Goal: Find specific page/section: Find specific page/section

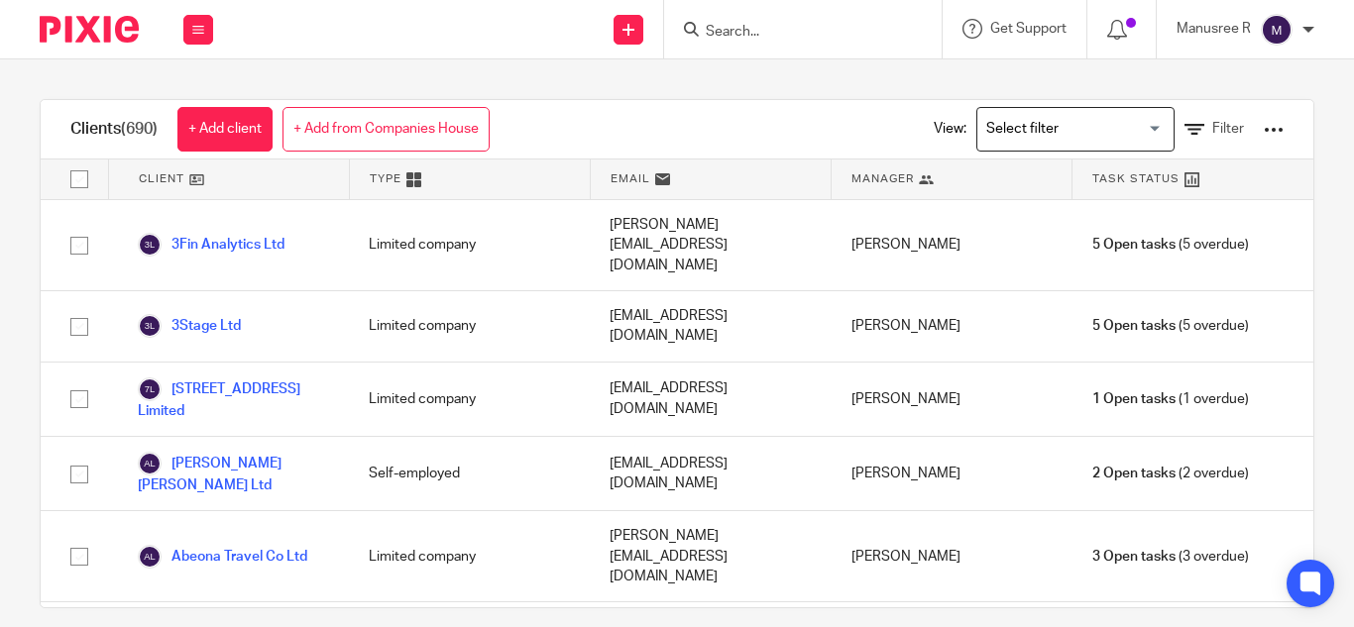
click at [747, 32] on input "Search" at bounding box center [793, 33] width 178 height 18
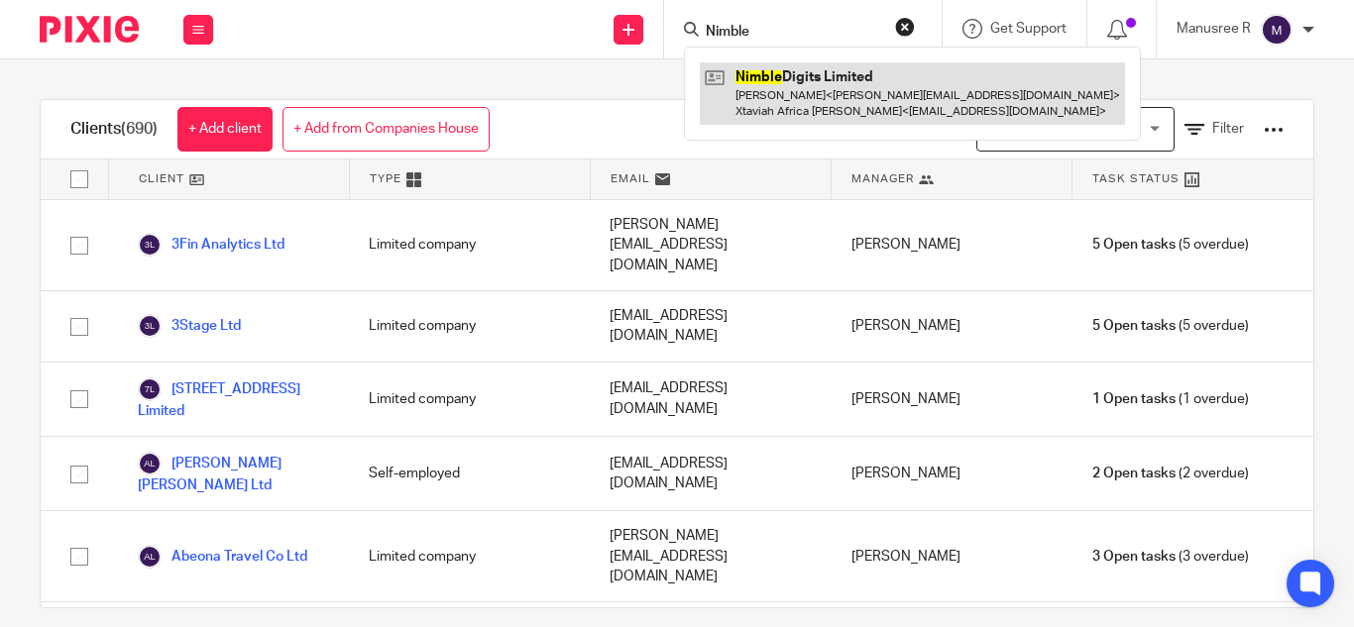
type input "Nimble"
click at [823, 71] on link at bounding box center [912, 92] width 425 height 61
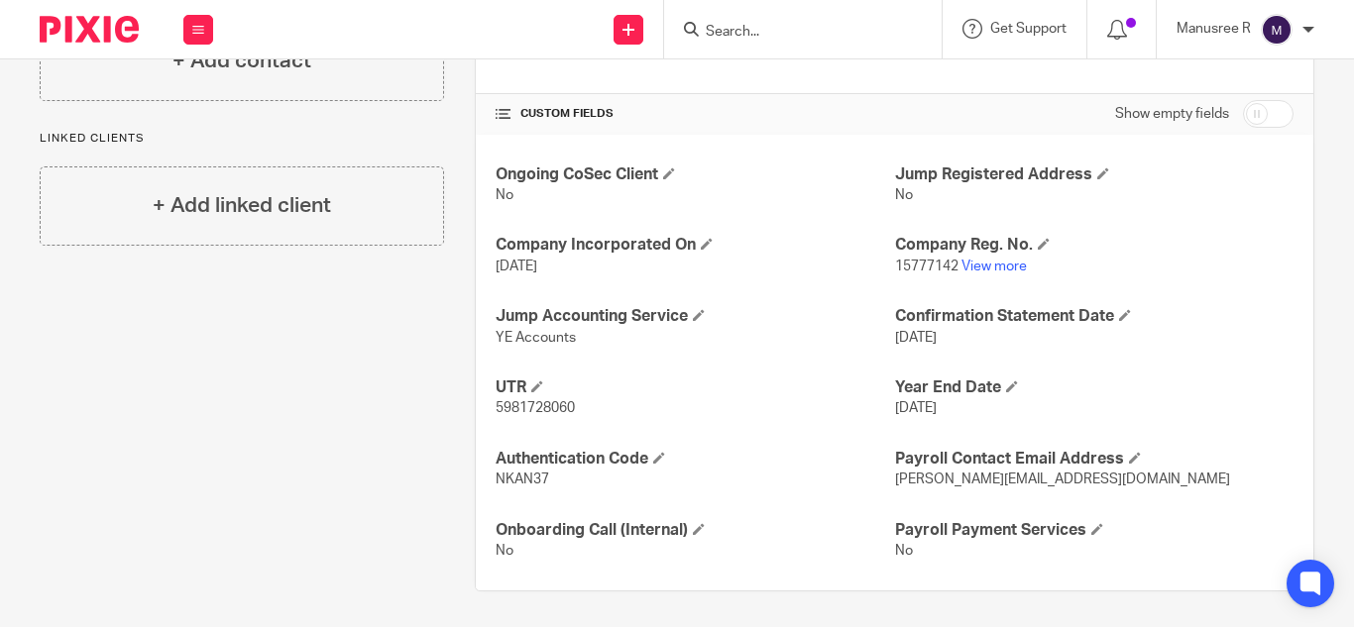
scroll to position [654, 0]
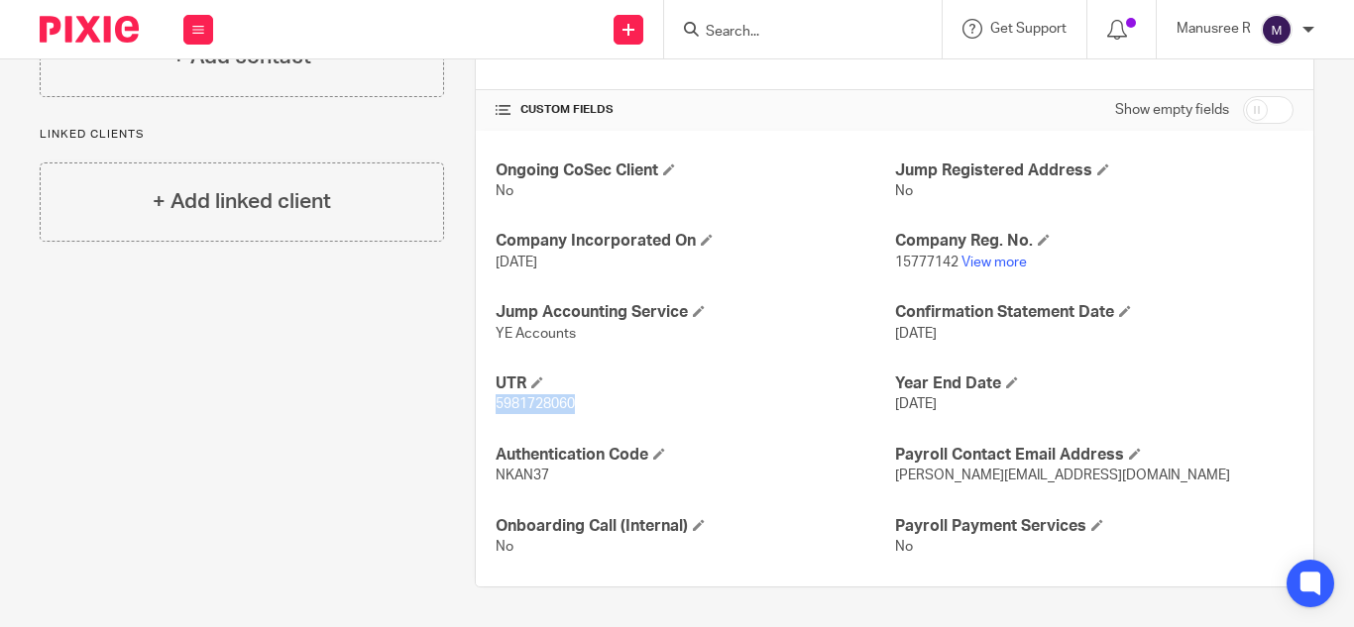
drag, startPoint x: 491, startPoint y: 404, endPoint x: 579, endPoint y: 404, distance: 87.2
click at [579, 404] on p "5981728060" at bounding box center [694, 404] width 398 height 20
drag, startPoint x: 497, startPoint y: 479, endPoint x: 555, endPoint y: 477, distance: 57.5
click at [555, 477] on p "NKAN37" at bounding box center [694, 476] width 398 height 20
click at [755, 365] on div "Ongoing CoSec Client No Jump Registered Address No Company Incorporated On [DAT…" at bounding box center [894, 359] width 837 height 457
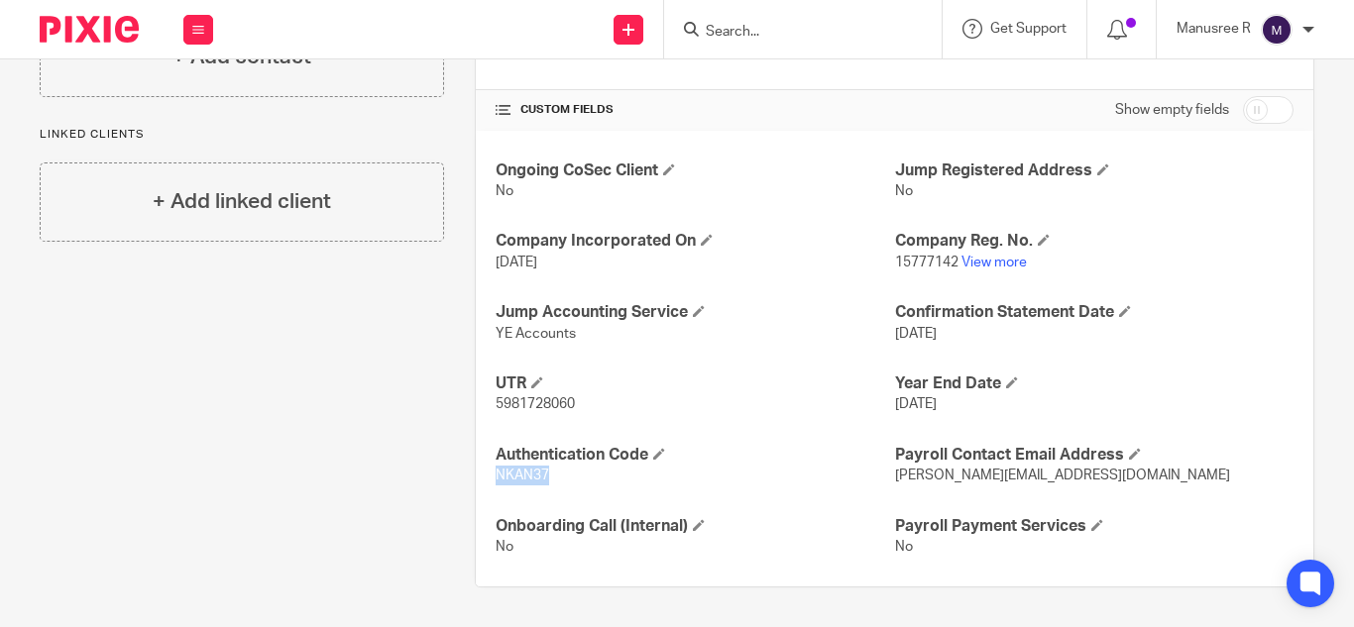
drag, startPoint x: 488, startPoint y: 480, endPoint x: 567, endPoint y: 479, distance: 79.3
click at [567, 479] on div "Ongoing CoSec Client No Jump Registered Address No Company Incorporated On [DAT…" at bounding box center [894, 359] width 837 height 457
copy span "NKAN37"
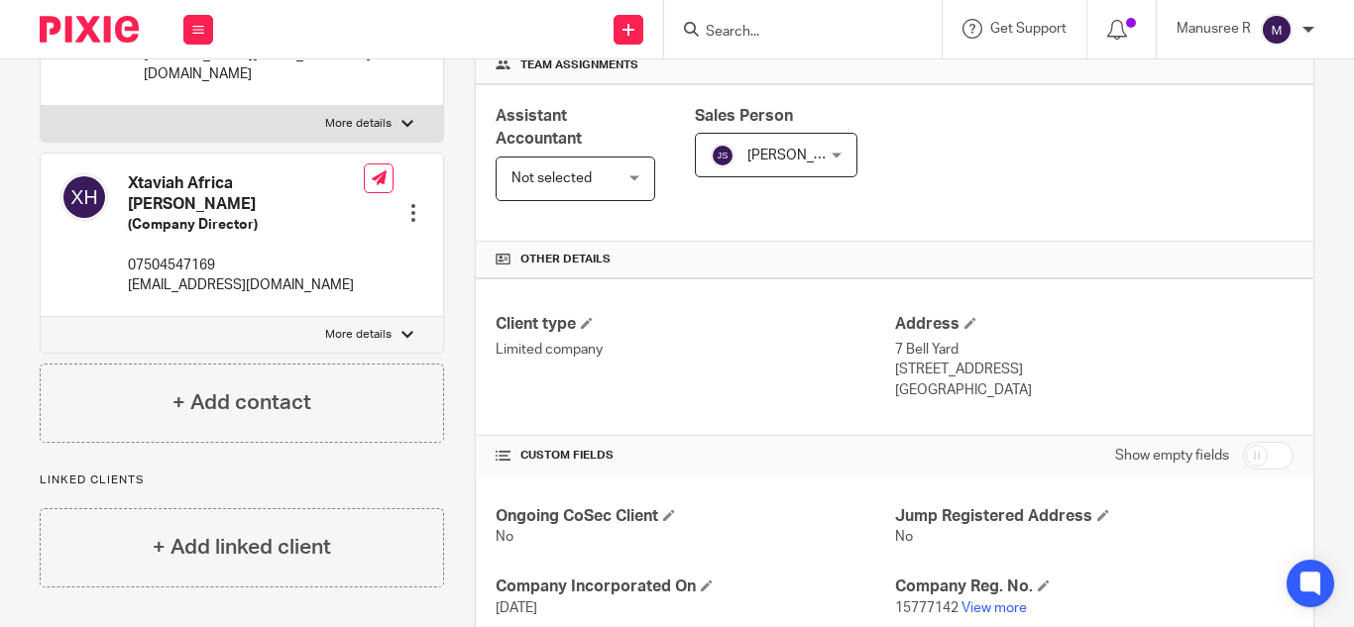
scroll to position [99, 0]
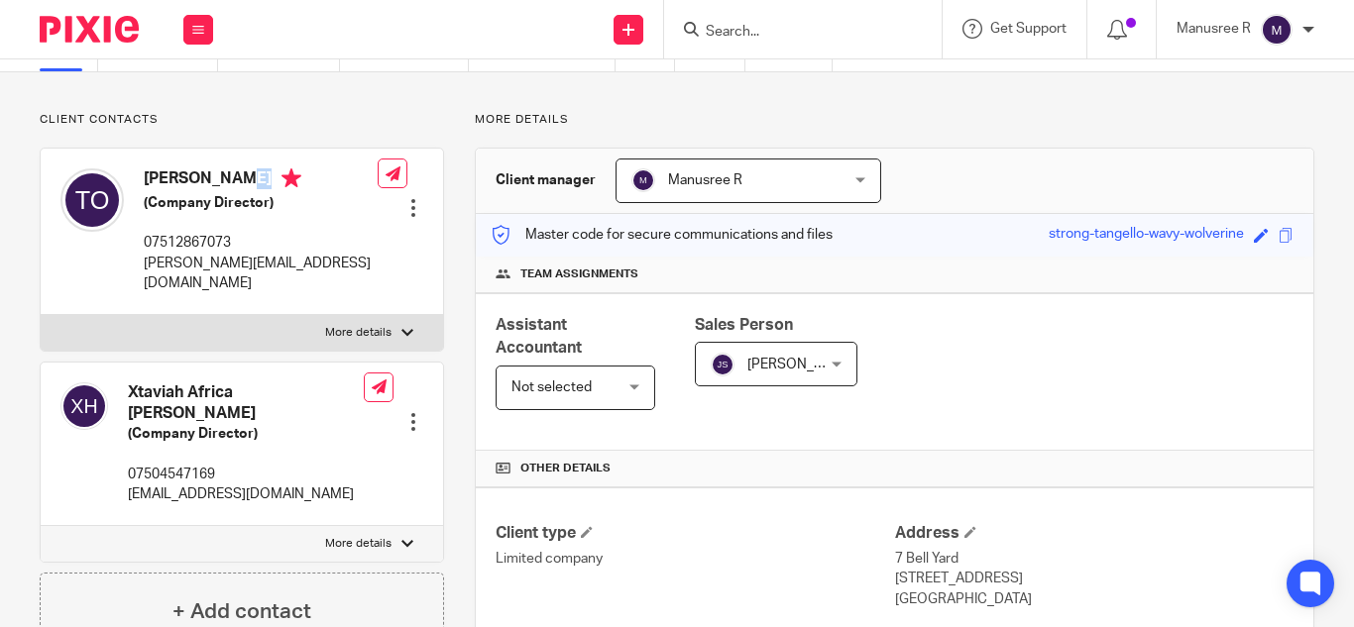
drag, startPoint x: 143, startPoint y: 175, endPoint x: 319, endPoint y: 169, distance: 176.5
click at [319, 169] on div "[PERSON_NAME] (Company Director) 07512867073 [PERSON_NAME][EMAIL_ADDRESS][DOMAI…" at bounding box center [218, 231] width 317 height 145
copy h4 "[PERSON_NAME]"
